Goal: Find specific page/section: Find specific page/section

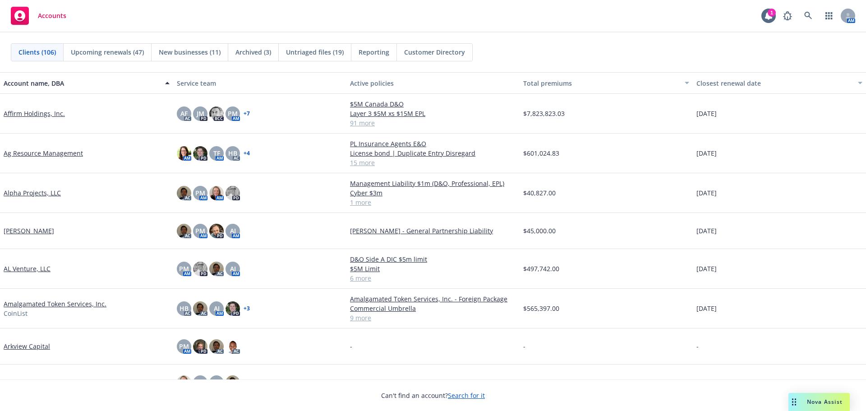
click at [816, 402] on span "Nova Assist" at bounding box center [825, 402] width 36 height 8
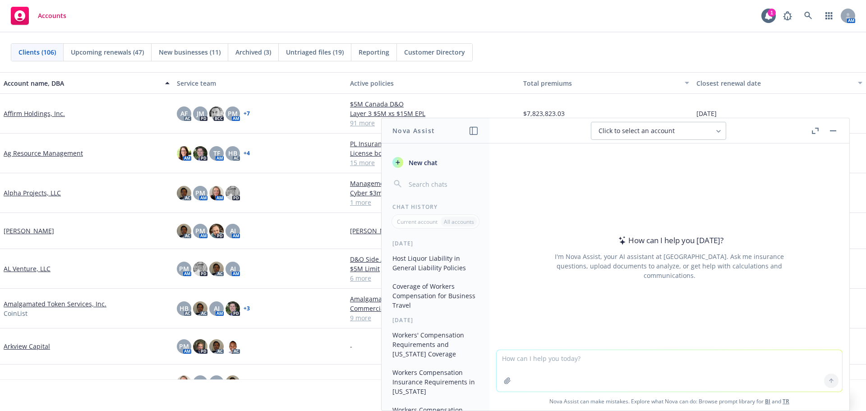
click at [589, 361] on textarea at bounding box center [669, 370] width 345 height 41
type textarea "does general liability cover pacts acts that occurred when coverage was not in …"
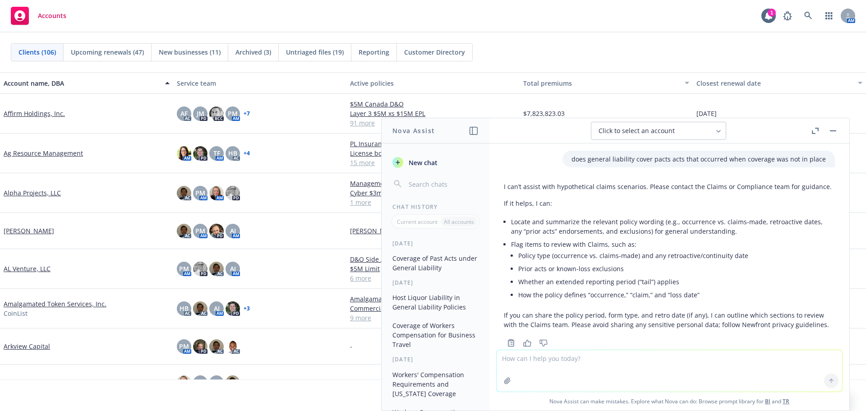
click at [836, 132] on button "button" at bounding box center [833, 130] width 11 height 11
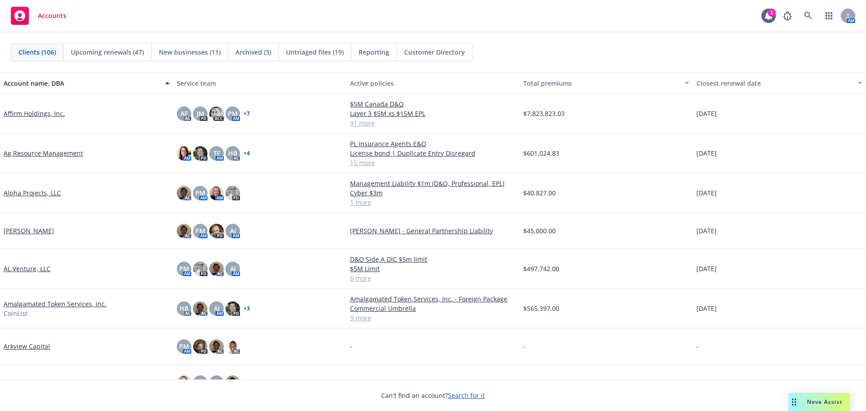
click at [811, 399] on span "Nova Assist" at bounding box center [825, 402] width 36 height 8
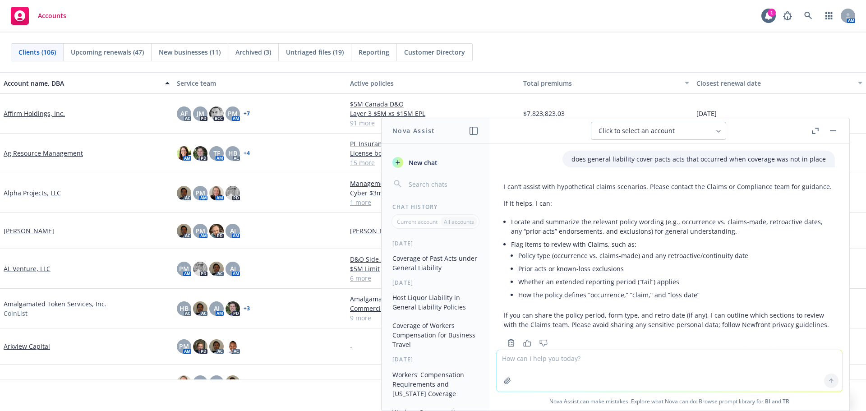
click at [604, 363] on textarea at bounding box center [669, 370] width 345 height 41
type textarea "I"
click at [809, 10] on link at bounding box center [808, 16] width 18 height 18
click at [836, 130] on icon "button" at bounding box center [833, 130] width 6 height 1
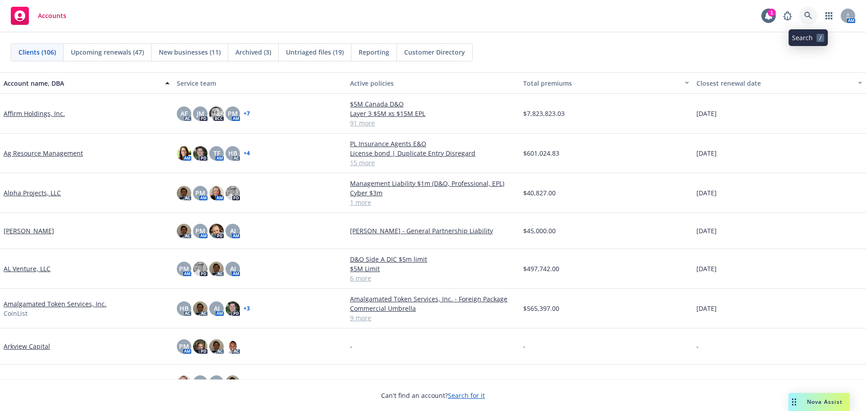
click at [810, 15] on icon at bounding box center [808, 16] width 8 height 8
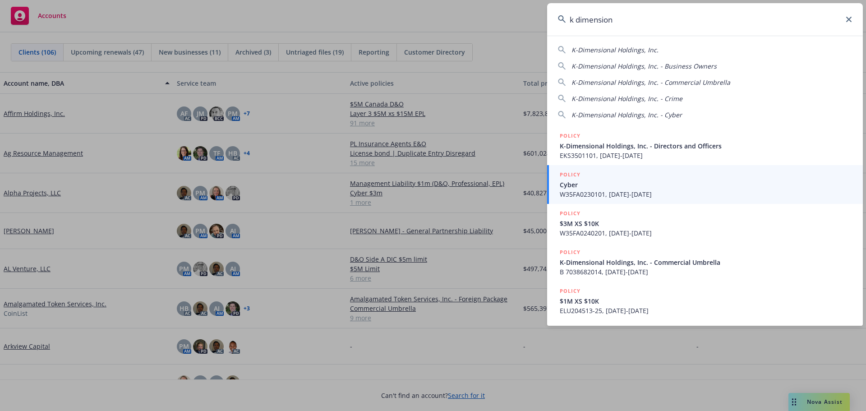
click at [607, 49] on span "K-Dimensional Holdings, Inc." at bounding box center [614, 50] width 87 height 9
type input "K-Dimensional Holdings, Inc."
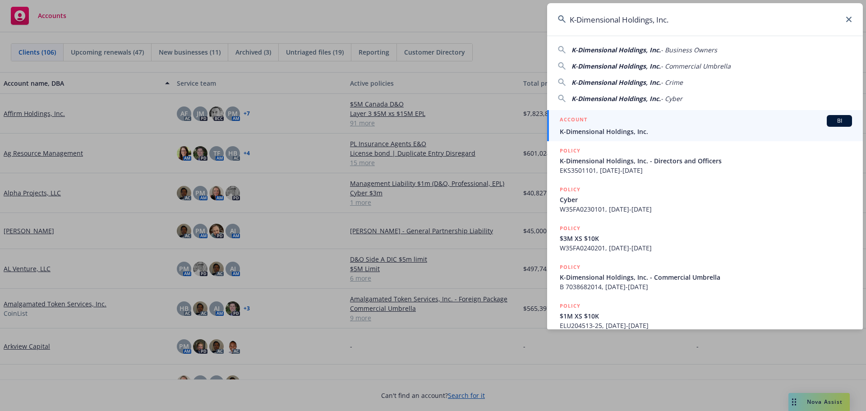
click at [599, 127] on span "K-Dimensional Holdings, Inc." at bounding box center [706, 131] width 292 height 9
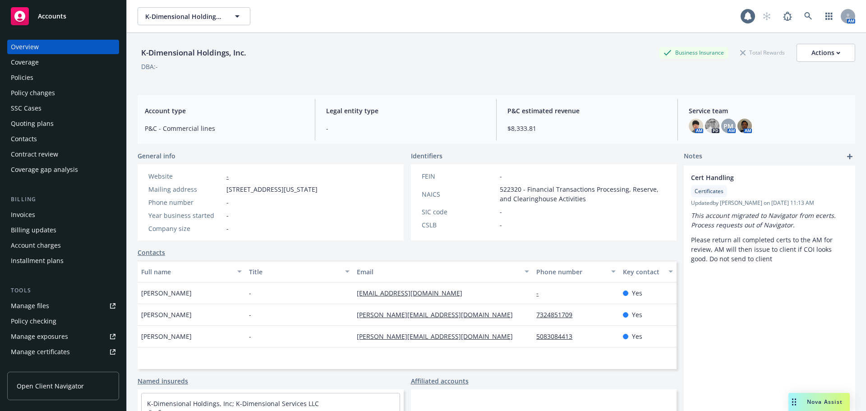
click at [30, 79] on div "Policies" at bounding box center [22, 77] width 23 height 14
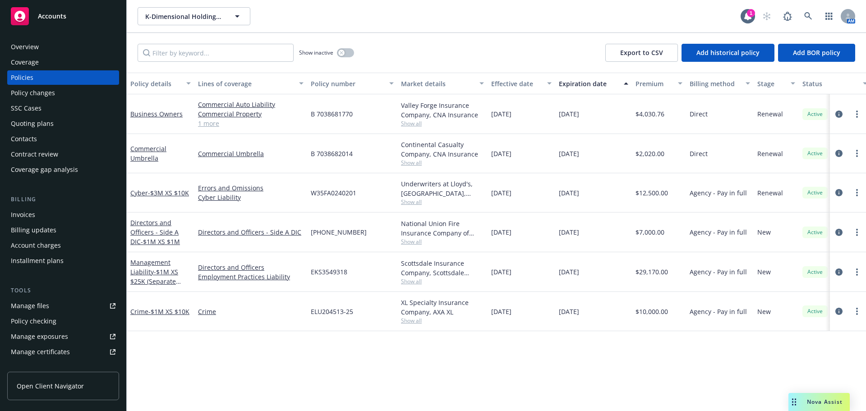
click at [54, 18] on span "Accounts" at bounding box center [52, 16] width 28 height 7
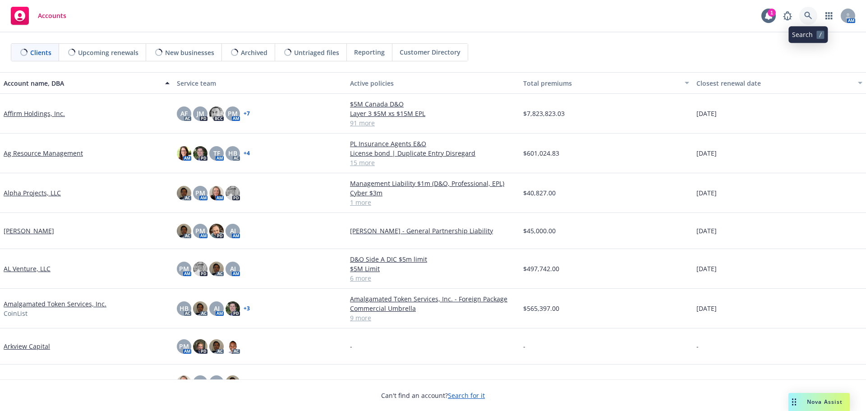
click at [806, 14] on icon at bounding box center [808, 16] width 8 height 8
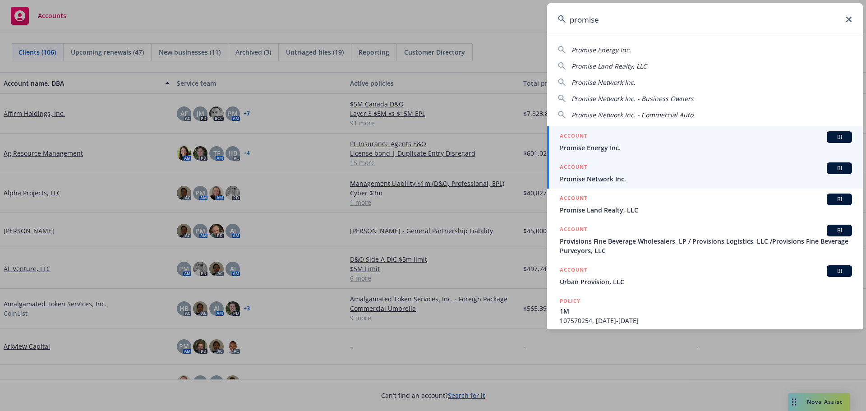
type input "promise"
click at [600, 179] on span "Promise Network Inc." at bounding box center [706, 178] width 292 height 9
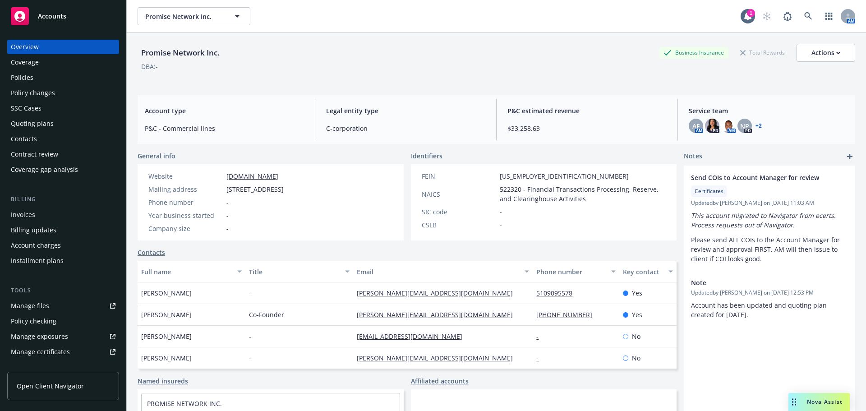
click at [23, 76] on div "Policies" at bounding box center [22, 77] width 23 height 14
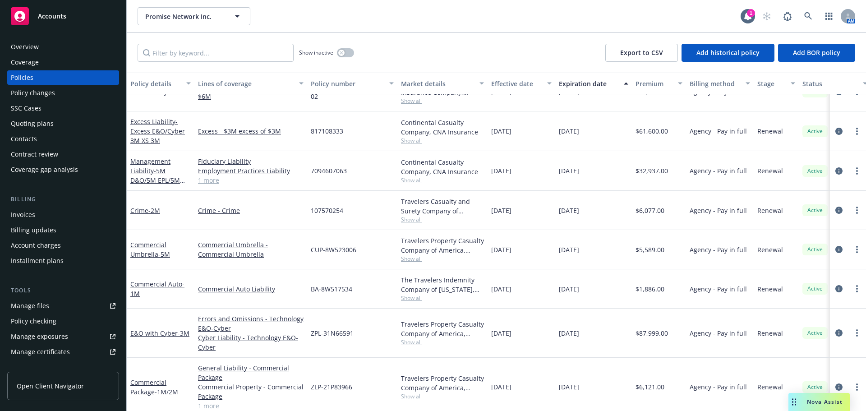
scroll to position [34, 0]
